Goal: Information Seeking & Learning: Learn about a topic

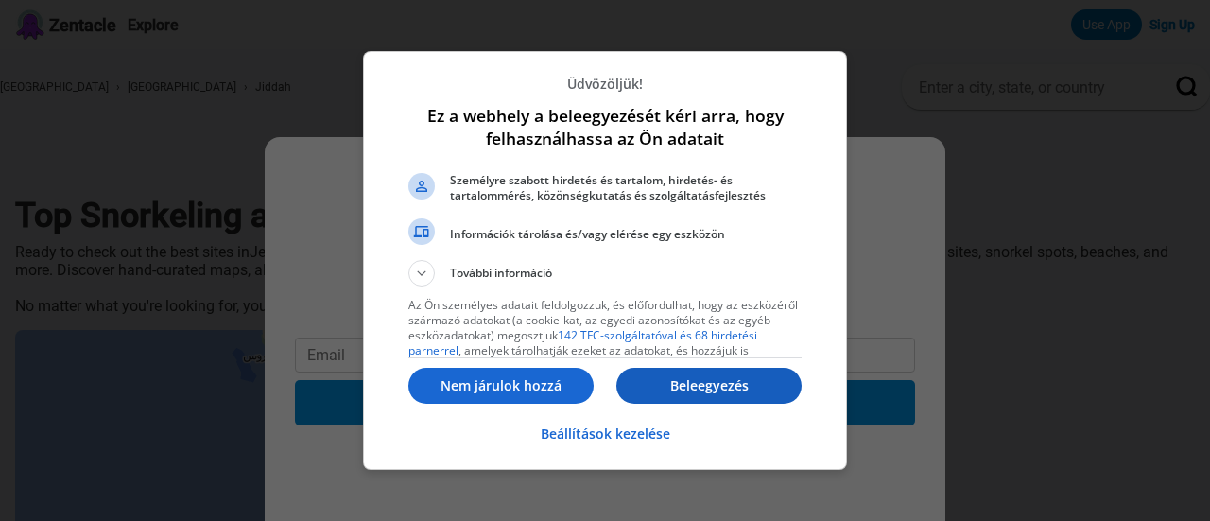
click at [722, 383] on p "Beleegyezés" at bounding box center [709, 385] width 185 height 19
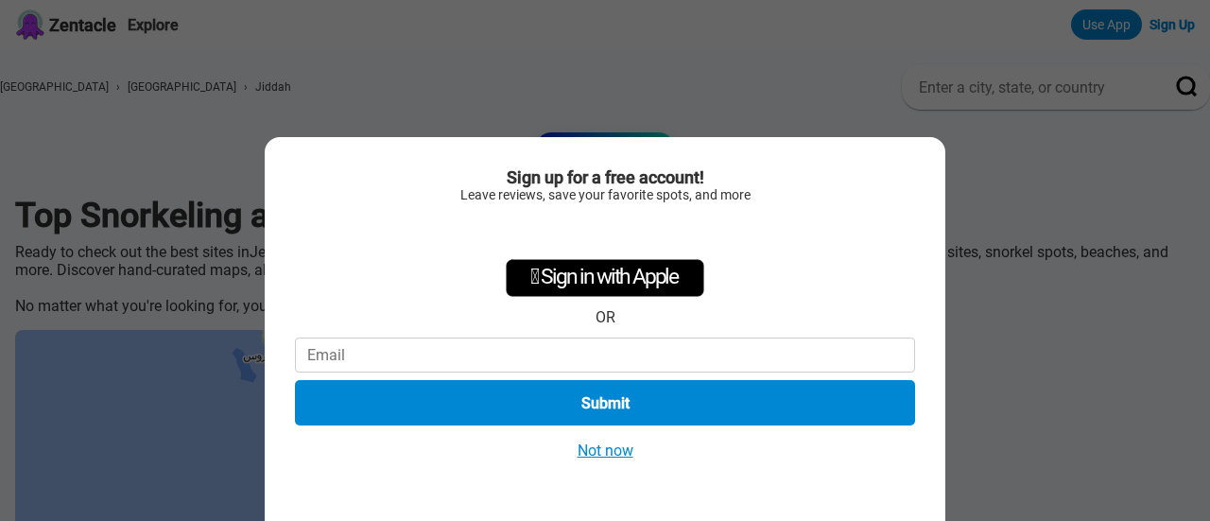
click at [603, 452] on button "Not now" at bounding box center [605, 451] width 67 height 20
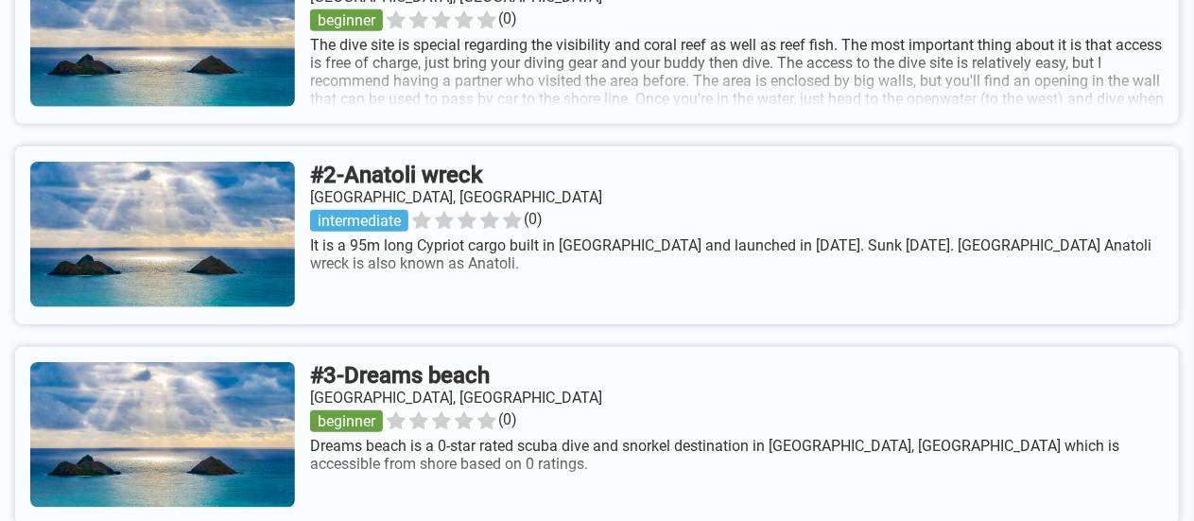
scroll to position [894, 0]
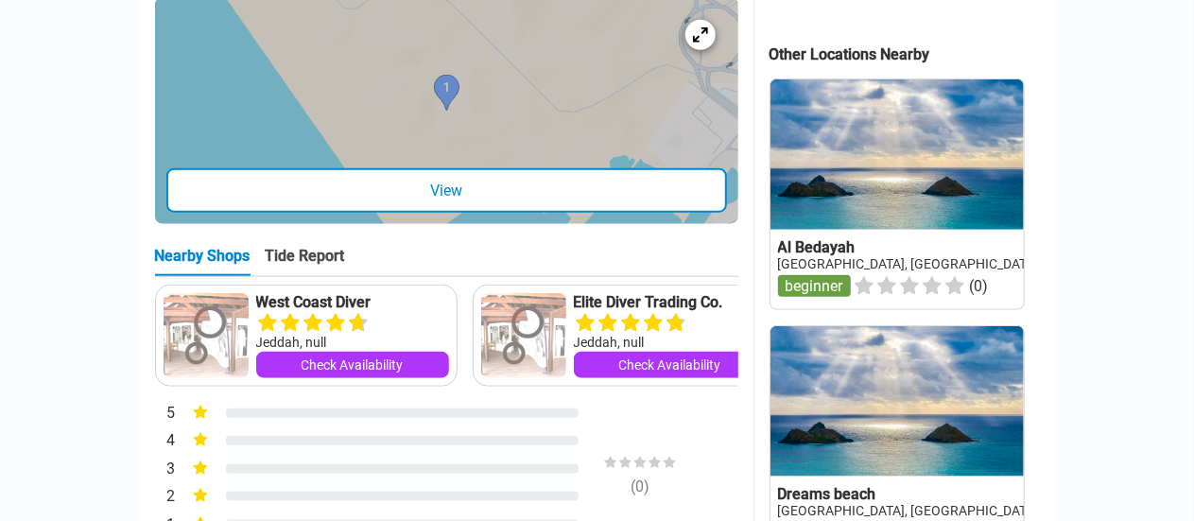
scroll to position [895, 0]
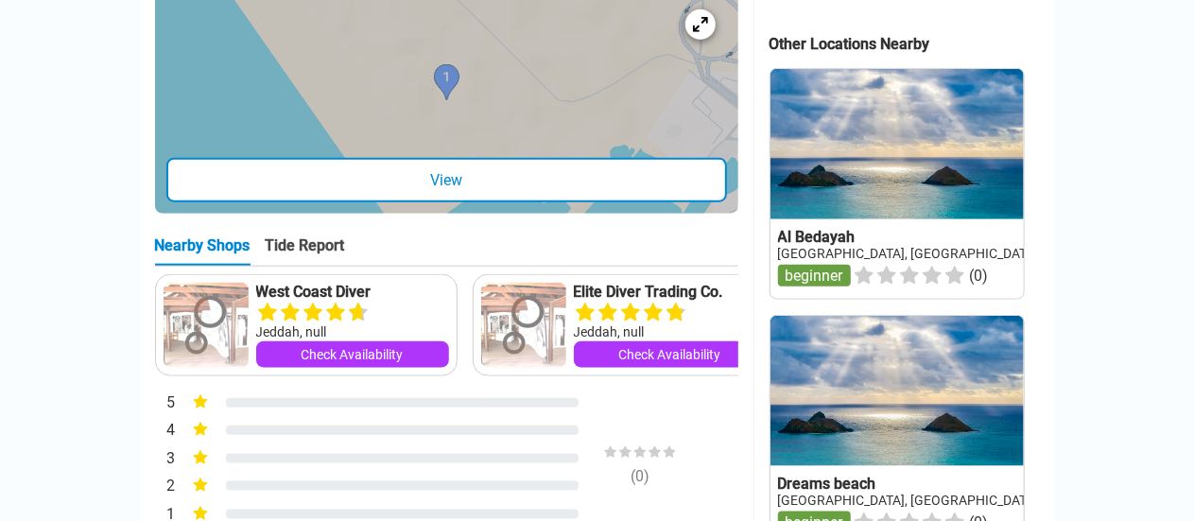
click at [441, 190] on div "View" at bounding box center [446, 180] width 561 height 44
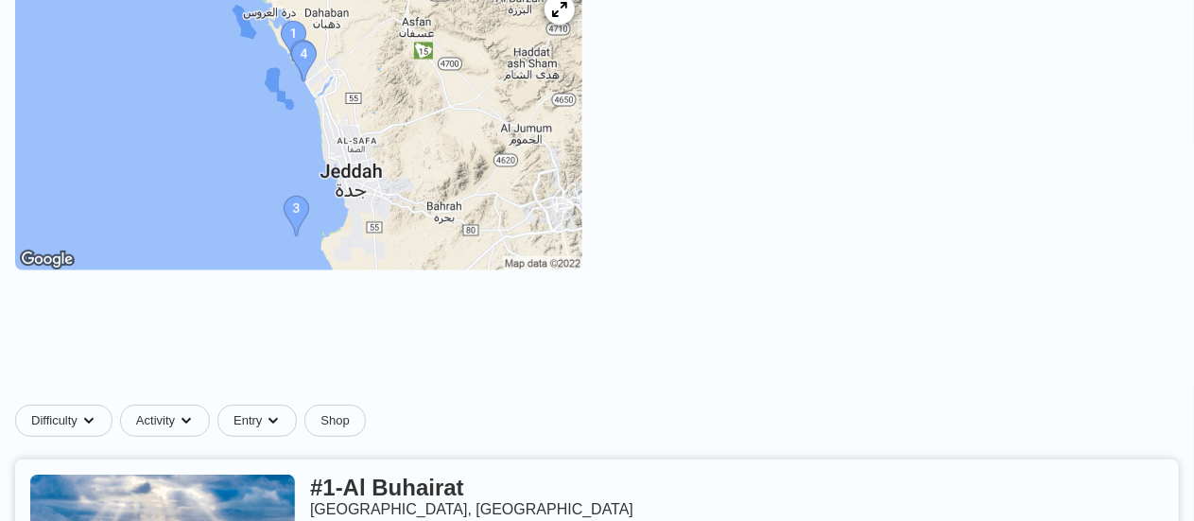
scroll to position [340, 0]
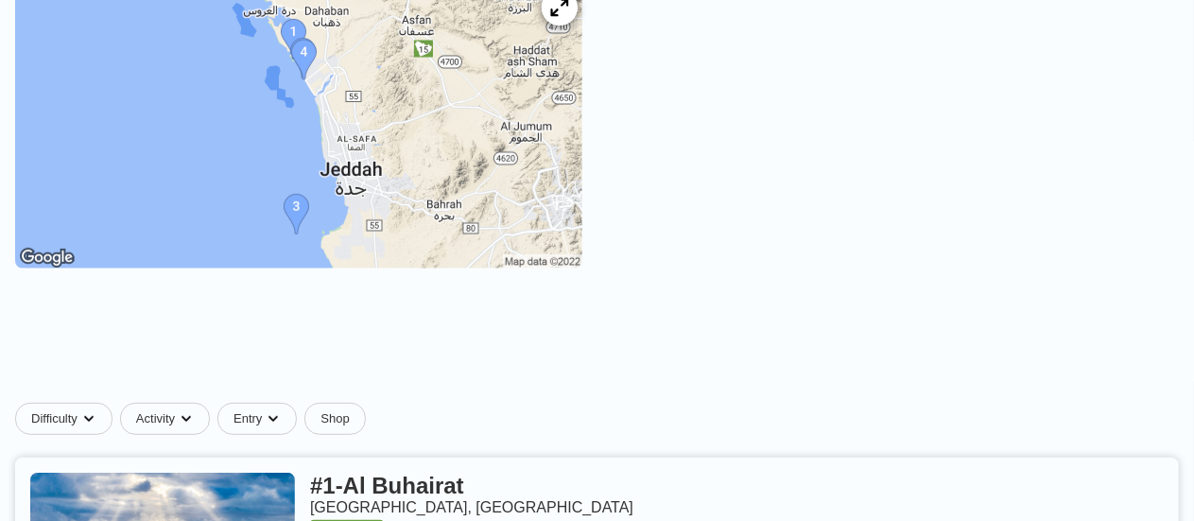
click at [568, 17] on icon at bounding box center [559, 8] width 18 height 18
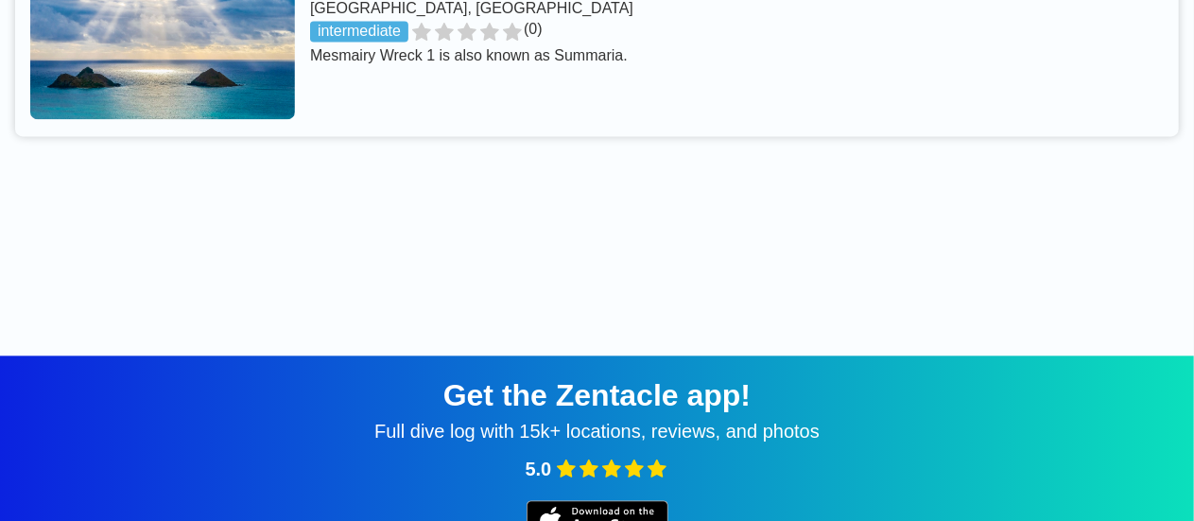
scroll to position [2067, 0]
